Goal: Check status: Check status

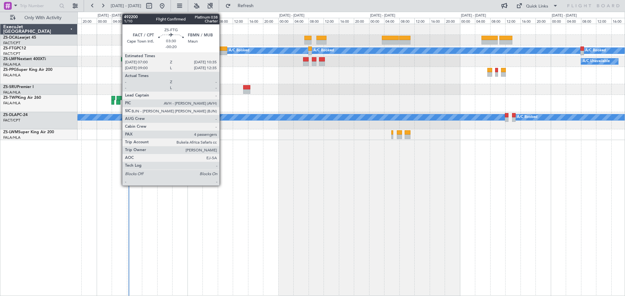
click at [222, 51] on div at bounding box center [220, 53] width 14 height 5
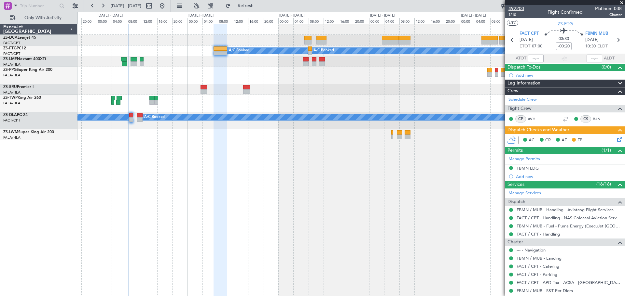
click at [516, 7] on span "492200" at bounding box center [516, 8] width 16 height 7
click at [622, 2] on span at bounding box center [621, 3] width 7 height 6
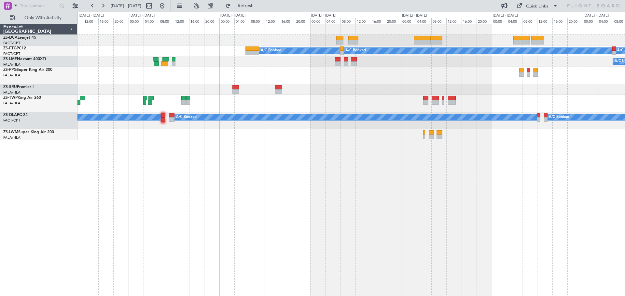
click at [247, 201] on div "A/C Booked A/C Booked A/C Booked A/C Unavailable A/C Booked A/C Booked A/C Book…" at bounding box center [350, 160] width 547 height 273
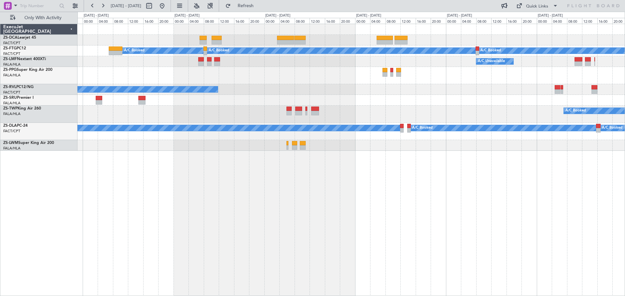
click at [363, 231] on div "A/C Booked A/C Booked A/C Booked A/C Booked A/C Unavailable A/C Booked A/C Book…" at bounding box center [350, 160] width 547 height 273
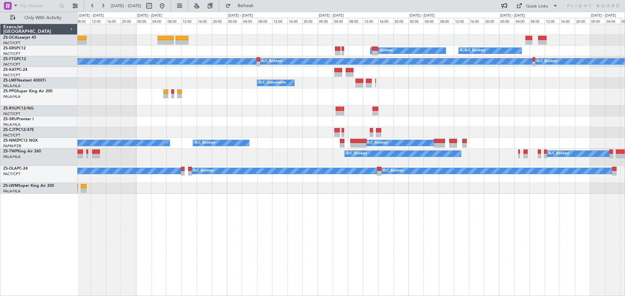
click at [329, 243] on div "A/C Booked A/C Booked A/C Booked A/C Booked A/C Booked A/C Booked A/C Booked A/…" at bounding box center [350, 160] width 547 height 273
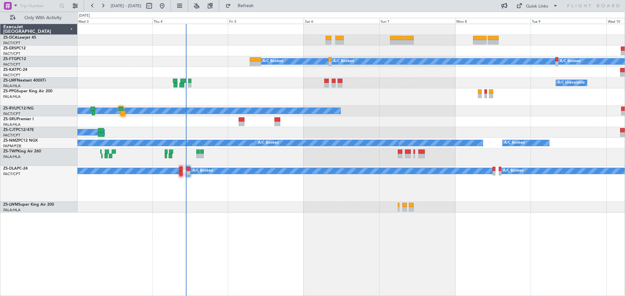
click at [484, 256] on div "A/C Booked A/C Booked A/C Booked A/C Booked A/C Booked A/C Booked A/C Booked A/…" at bounding box center [350, 160] width 547 height 273
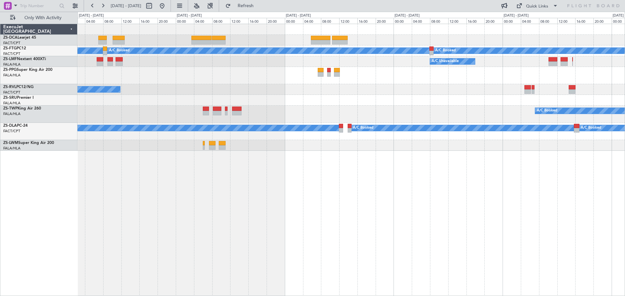
click at [293, 233] on div "A/C Booked A/C Booked A/C Booked A/C Unavailable A/C Booked A/C Booked A/C Book…" at bounding box center [350, 160] width 547 height 273
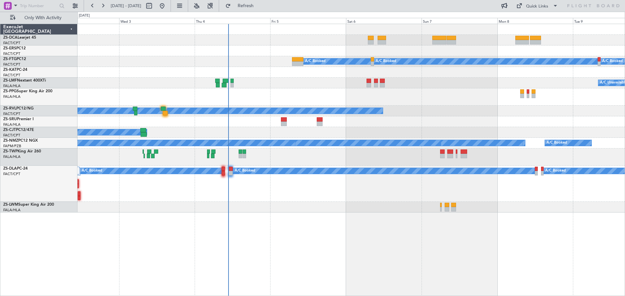
click at [413, 244] on div "A/C Booked A/C Booked A/C Booked A/C Booked A/C Booked A/C Unavailable A/C Unav…" at bounding box center [350, 160] width 547 height 273
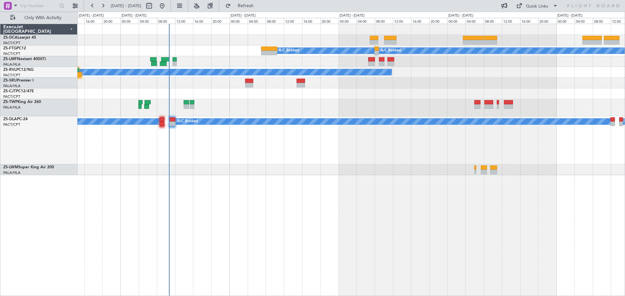
click at [353, 253] on div "A/C Booked A/C Booked A/C Booked A/C Unavailable A/C Booked A/C Booked A/C Book…" at bounding box center [350, 160] width 547 height 273
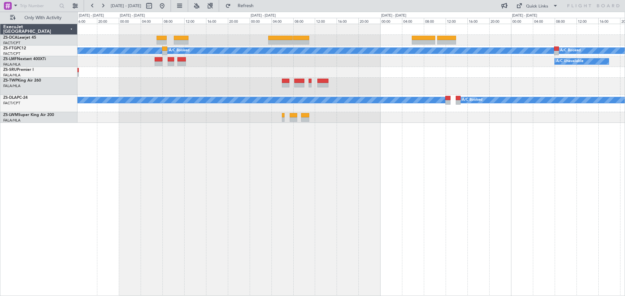
click at [133, 198] on div "A/C Booked A/C Booked A/C Booked A/C Unavailable A/C Booked A/C Booked A/C Book…" at bounding box center [350, 160] width 547 height 273
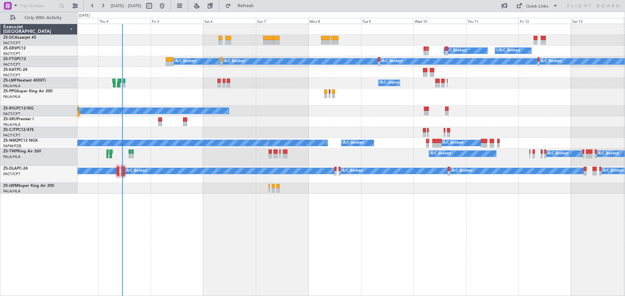
click at [312, 206] on div "A/C Booked A/C Booked A/C Booked A/C Booked A/C Booked A/C Booked A/C Booked A/…" at bounding box center [350, 160] width 547 height 273
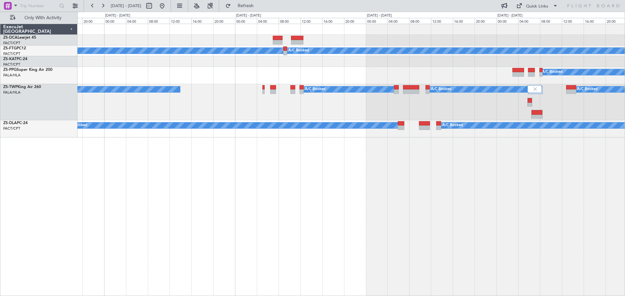
click at [611, 195] on div "A/C Booked A/C Booked A/C Booked A/C Booked A/C Booked A/C Booked A/C Booked A/…" at bounding box center [350, 160] width 547 height 273
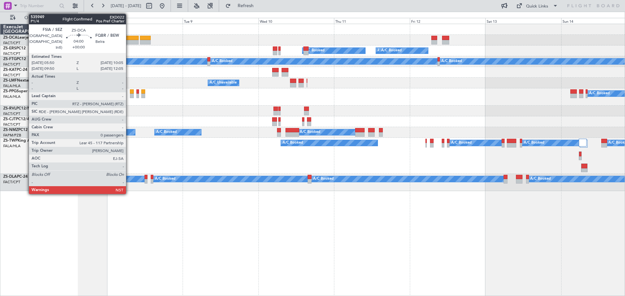
click at [129, 38] on div at bounding box center [132, 38] width 14 height 5
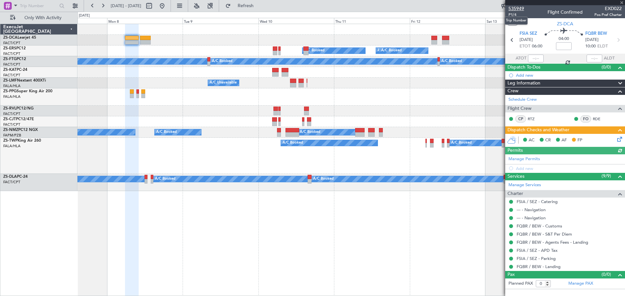
click at [522, 7] on span "535949" at bounding box center [516, 8] width 16 height 7
click at [623, 3] on span at bounding box center [621, 3] width 7 height 6
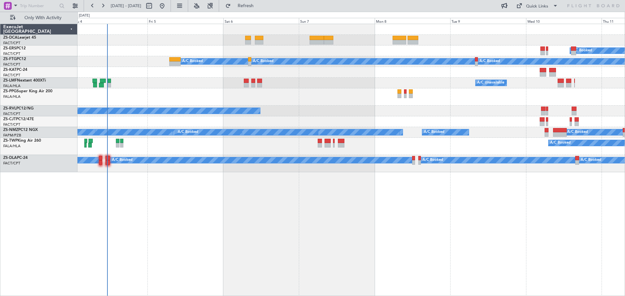
click at [498, 267] on div "A/C Booked A/C Booked A/C Booked A/C Booked A/C Booked A/C Booked A/C Booked A/…" at bounding box center [350, 160] width 547 height 273
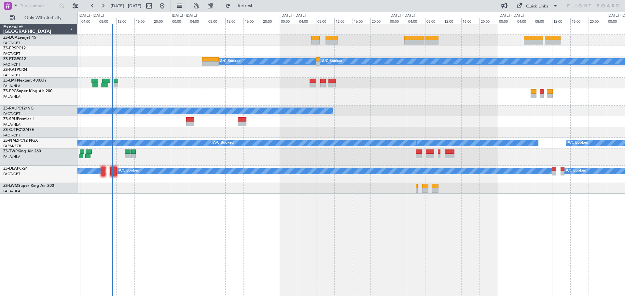
click at [202, 251] on div "A/C Booked A/C Booked A/C Booked A/C Unavailable A/C Booked A/C Booked A/C Book…" at bounding box center [350, 160] width 547 height 273
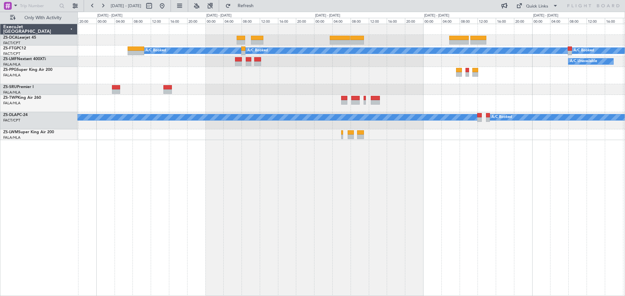
click at [234, 240] on div "A/C Booked A/C Booked A/C Booked A/C Unavailable A/C Booked A/C Booked A/C Book…" at bounding box center [350, 160] width 547 height 273
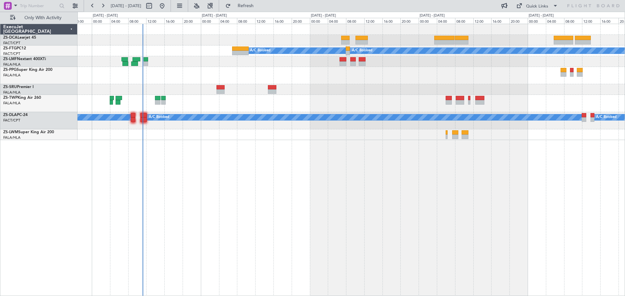
click at [323, 224] on div "A/C Booked A/C Booked A/C Booked A/C Unavailable A/C Booked A/C Booked A/C Book…" at bounding box center [350, 160] width 547 height 273
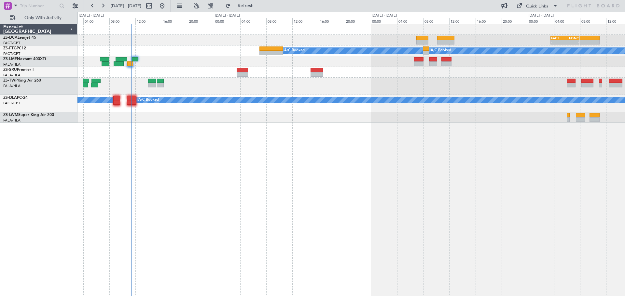
click at [323, 209] on div "- - FACT 03:30 Z FQNC 07:55 Z - - FSIA 05:50 Z FQBR 10:05 Z A/C Booked A/C Book…" at bounding box center [350, 160] width 547 height 273
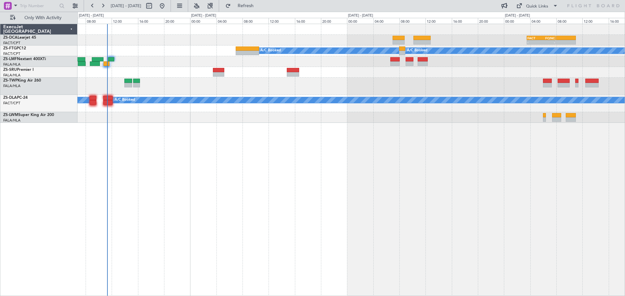
click at [338, 198] on div "- - FACT 03:30 Z FQNC 07:55 Z - - FSIA 05:50 Z FQBR 10:05 Z A/C Booked A/C Book…" at bounding box center [350, 160] width 547 height 273
click at [259, 246] on div "- - FACT 03:30 Z FQNC 07:55 Z - - FSIA 05:50 Z FQBR 10:05 Z A/C Booked A/C Book…" at bounding box center [350, 160] width 547 height 273
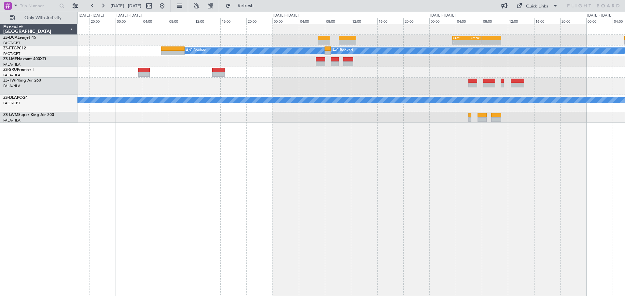
click at [487, 163] on div "- - FACT 03:30 Z FQNC 07:55 Z - - FSIA 05:50 Z FQBR 10:05 Z A/C Booked A/C Book…" at bounding box center [350, 160] width 547 height 273
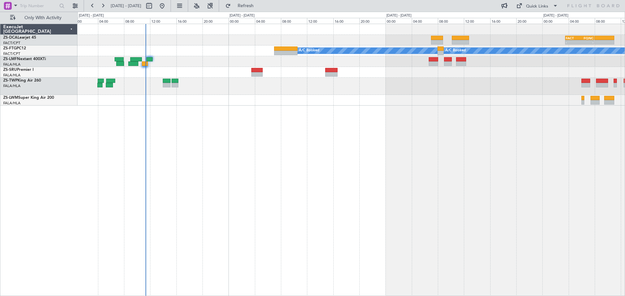
click at [368, 167] on div "- - FACT 03:30 Z FQNC 07:55 Z - - FSIA 05:50 Z FQBR 10:05 Z A/C Booked A/C Book…" at bounding box center [350, 160] width 547 height 273
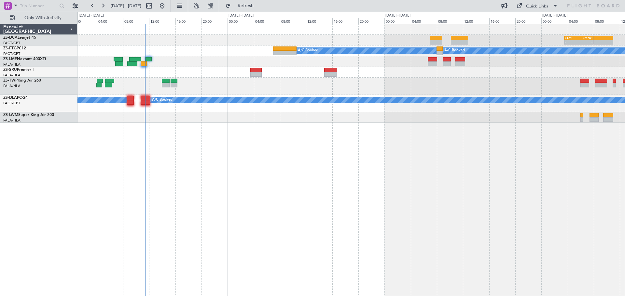
click at [206, 217] on div "- - FACT 03:30 Z FQNC 07:55 Z - - FSIA 05:50 Z FQBR 10:05 Z A/C Booked A/C Book…" at bounding box center [350, 160] width 547 height 273
click at [246, 192] on div "- - FACT 03:30 Z FQNC 07:55 Z - - FSIA 05:50 Z FQBR 10:05 Z A/C Booked A/C Book…" at bounding box center [350, 160] width 547 height 273
click at [214, 222] on div "- - FACT 03:30 Z FQNC 07:55 Z - - FSIA 05:50 Z FQBR 10:05 Z A/C Booked A/C Book…" at bounding box center [350, 160] width 547 height 273
click at [416, 192] on div "- - FACT 03:30 Z FQNC 07:55 Z - - FSIA 05:50 Z FQBR 10:05 Z A/C Booked A/C Book…" at bounding box center [350, 160] width 547 height 273
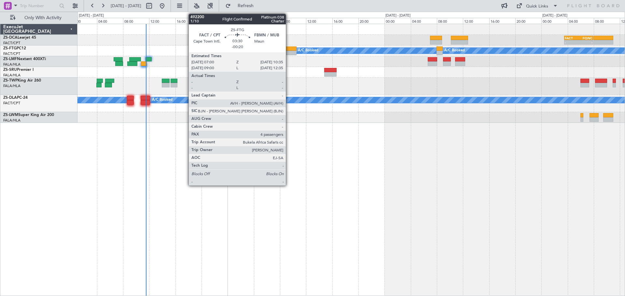
click at [289, 51] on div at bounding box center [284, 53] width 23 height 5
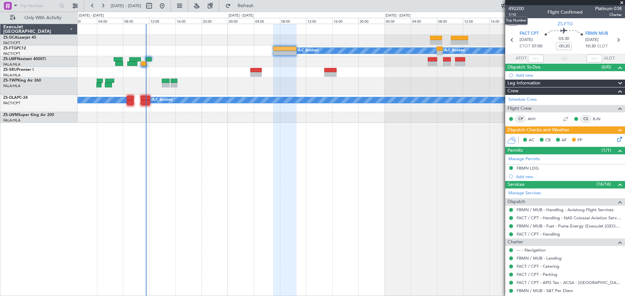
drag, startPoint x: 518, startPoint y: 8, endPoint x: 518, endPoint y: 12, distance: 4.2
click at [518, 8] on span "492200" at bounding box center [516, 8] width 16 height 7
click at [621, 4] on span at bounding box center [621, 3] width 7 height 6
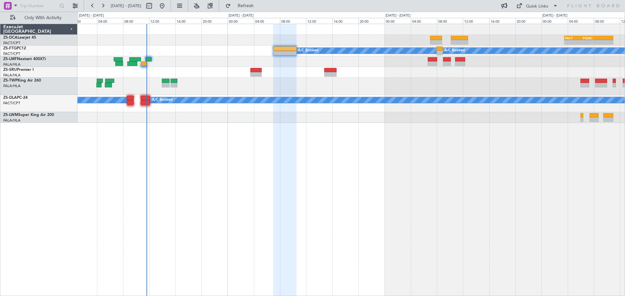
type input "0"
